Goal: Book appointment/travel/reservation

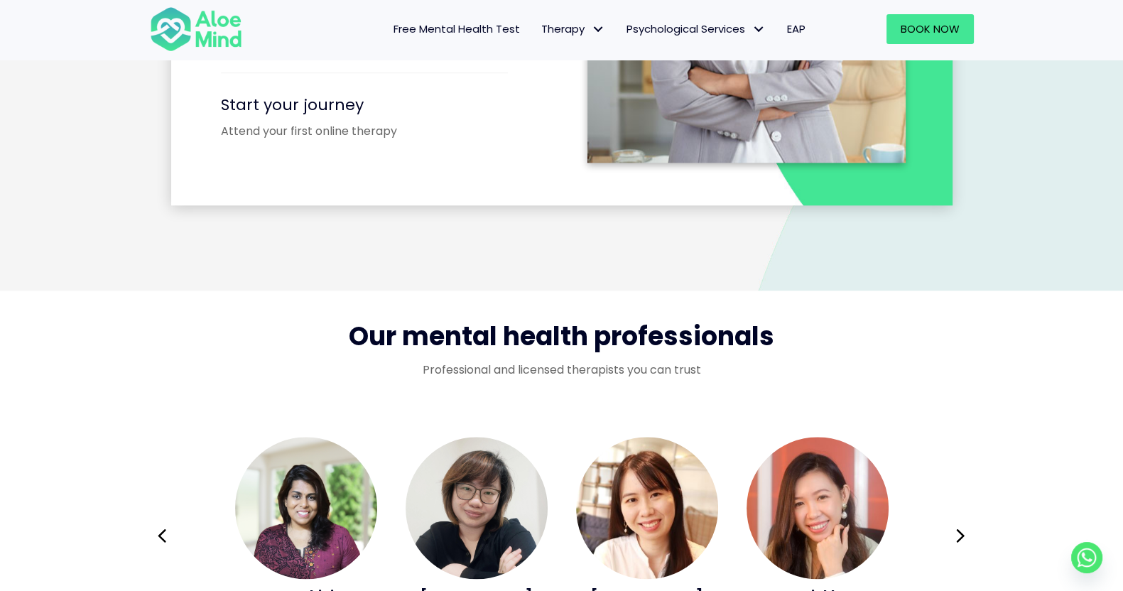
scroll to position [2309, 0]
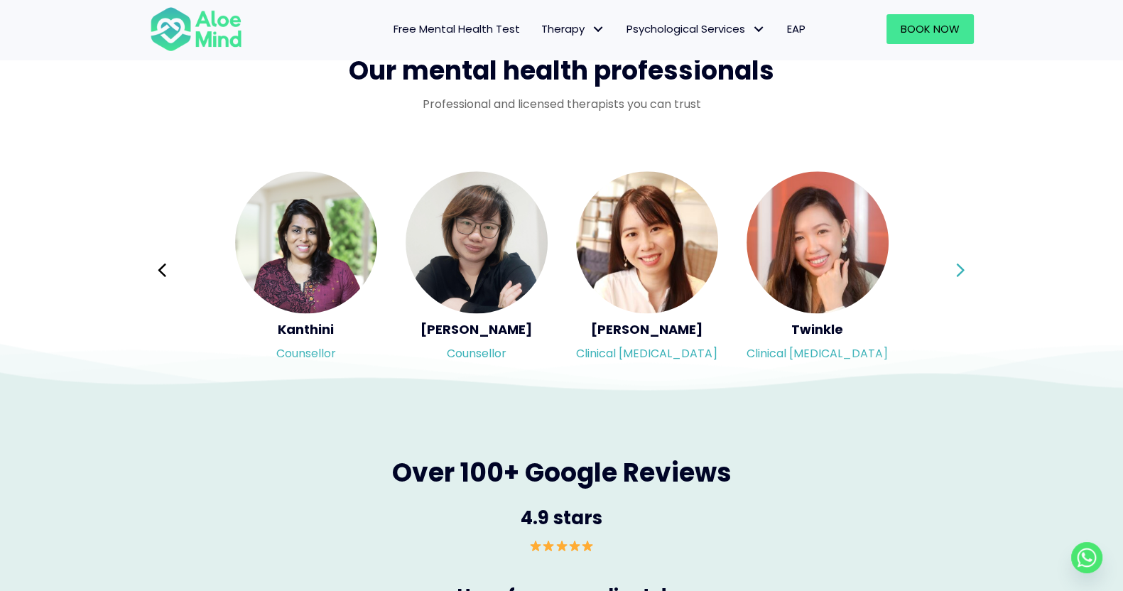
click at [965, 264] on icon at bounding box center [961, 270] width 10 height 27
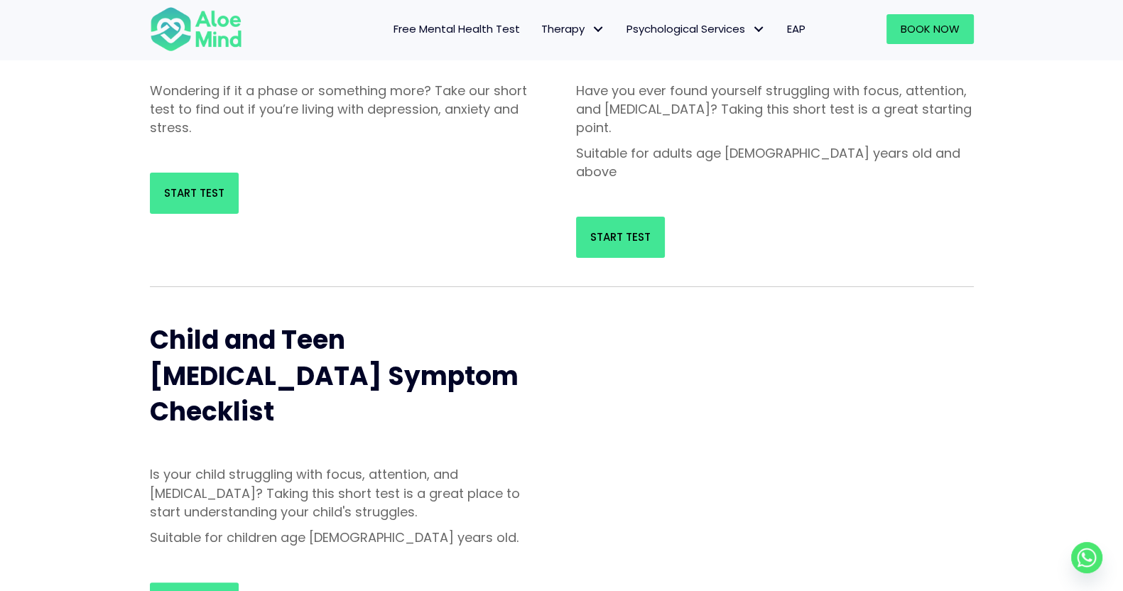
scroll to position [266, 0]
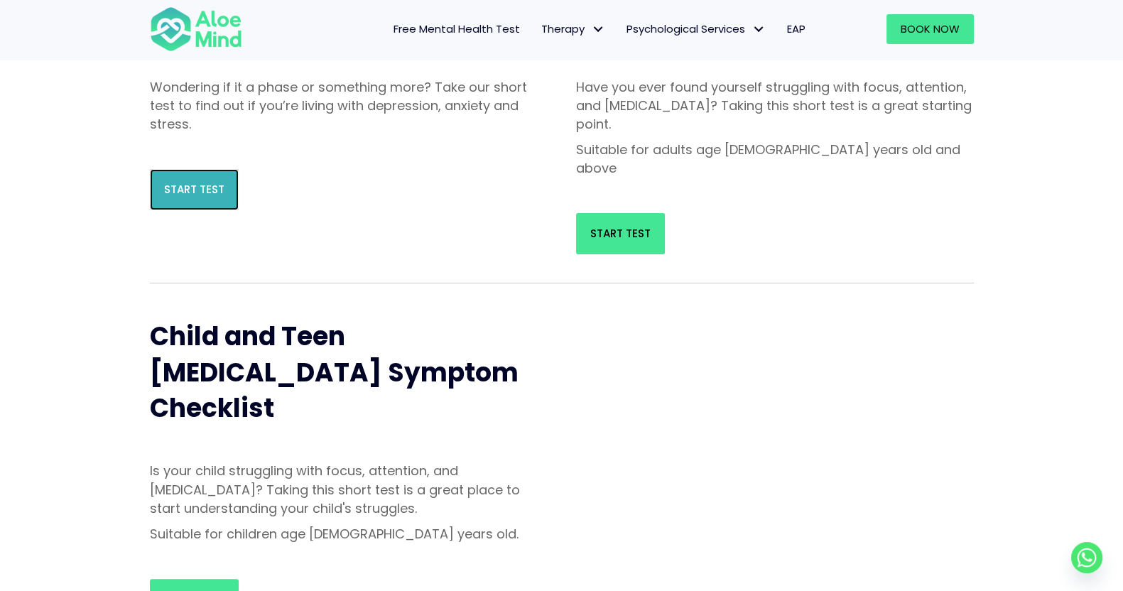
click at [189, 193] on span "Start Test" at bounding box center [194, 189] width 60 height 15
